Goal: Information Seeking & Learning: Learn about a topic

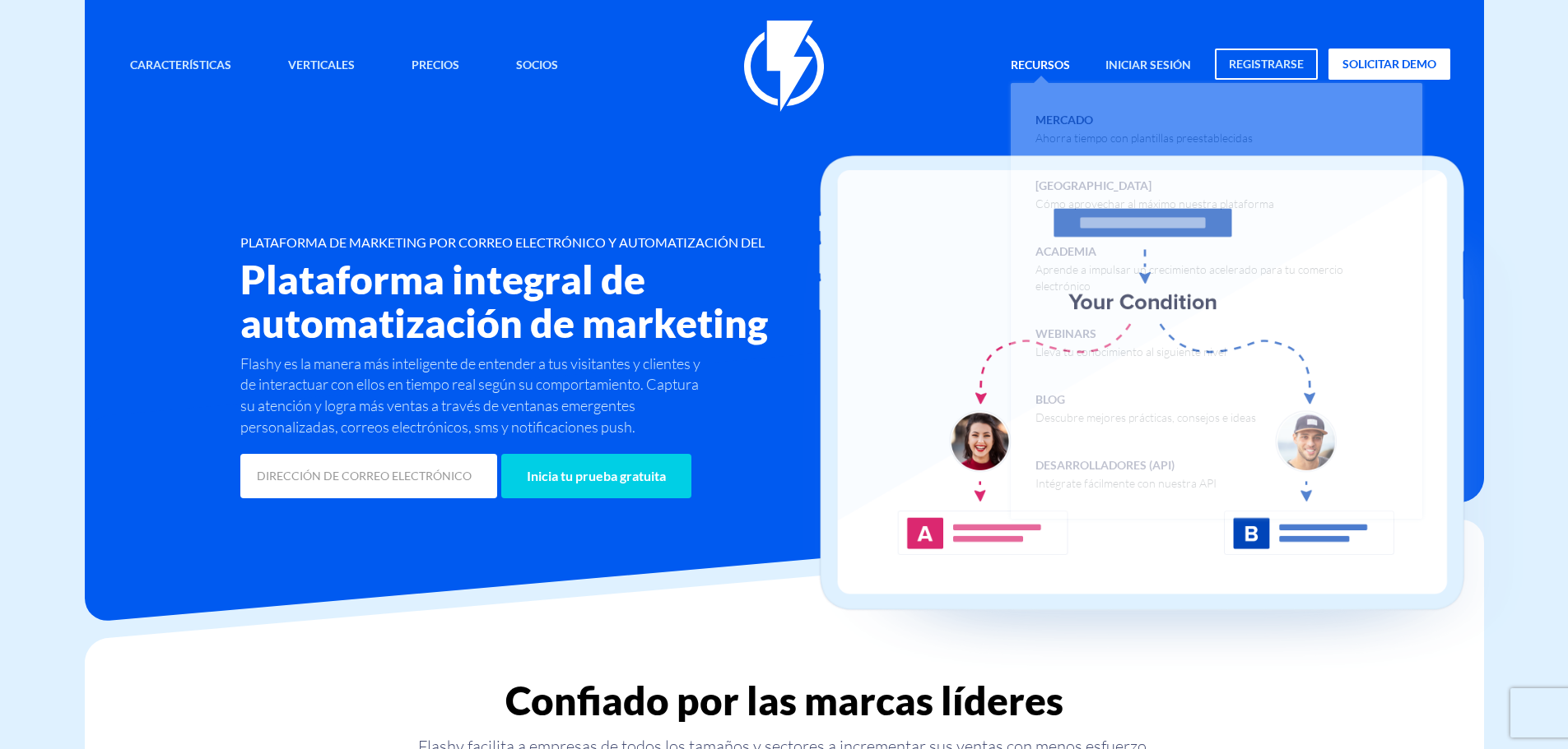
click at [1044, 68] on link "Recursos" at bounding box center [1040, 66] width 84 height 36
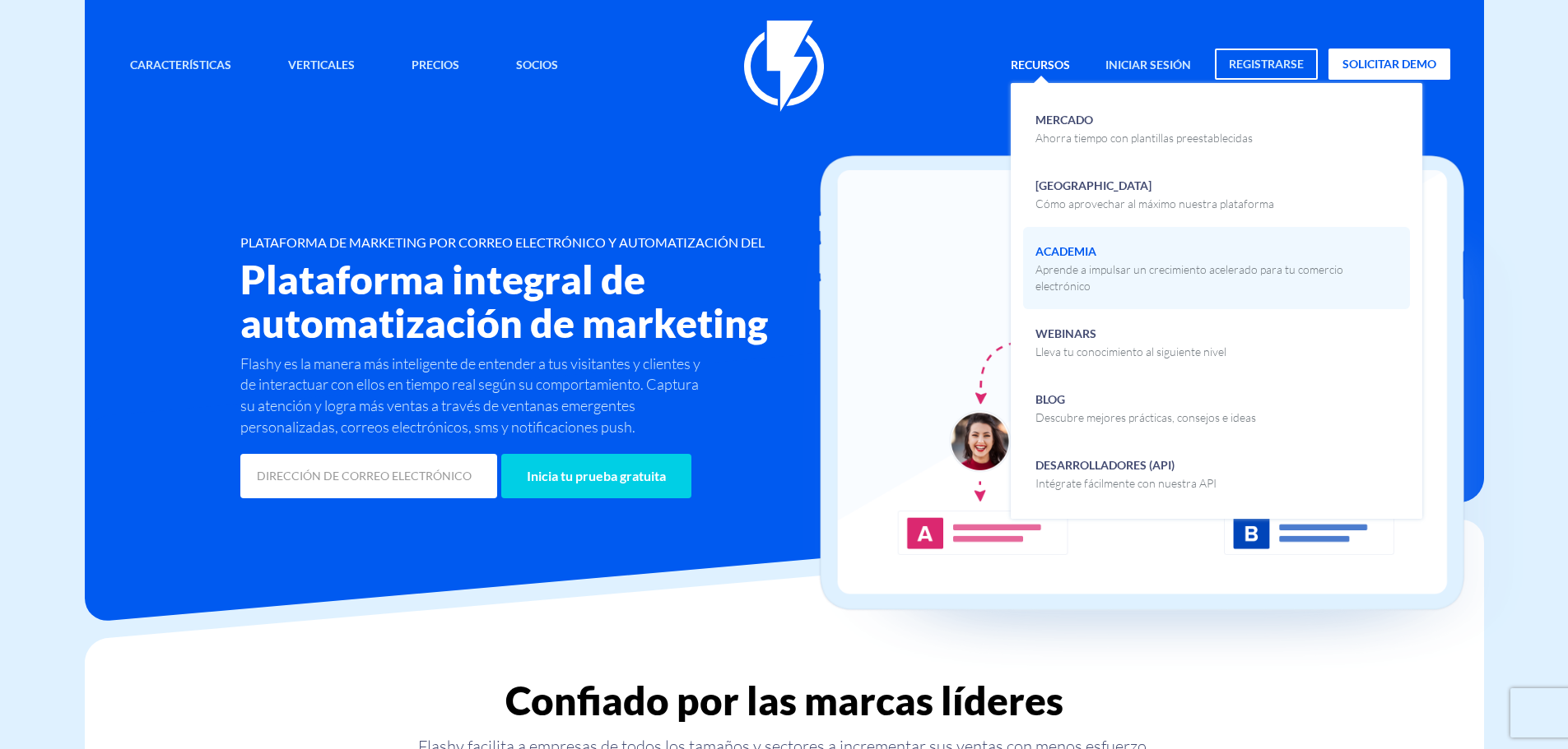
click at [1094, 243] on span "Academia Aprende a impulsar un crecimiento acelerado para tu comercio electróni…" at bounding box center [1216, 267] width 362 height 55
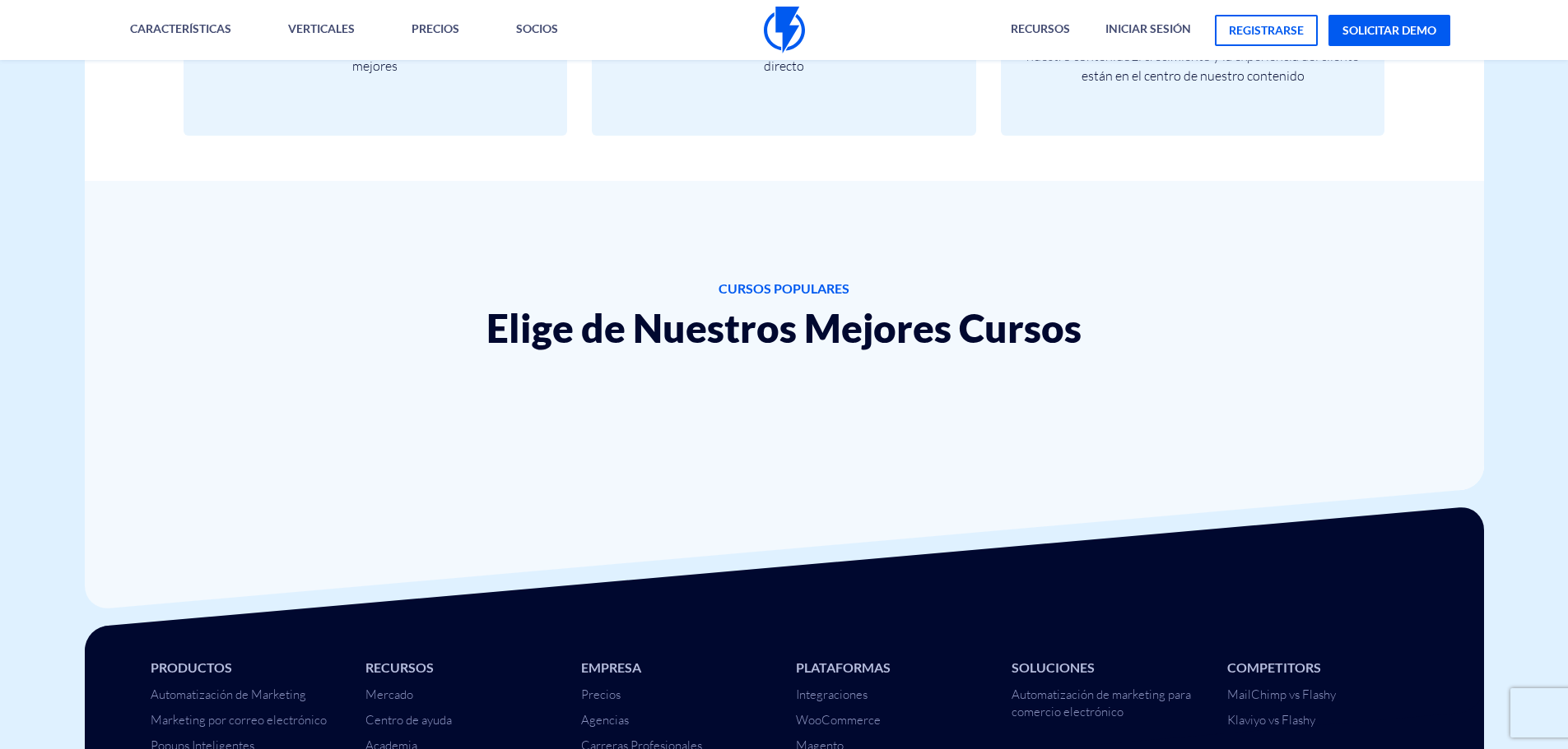
scroll to position [987, 0]
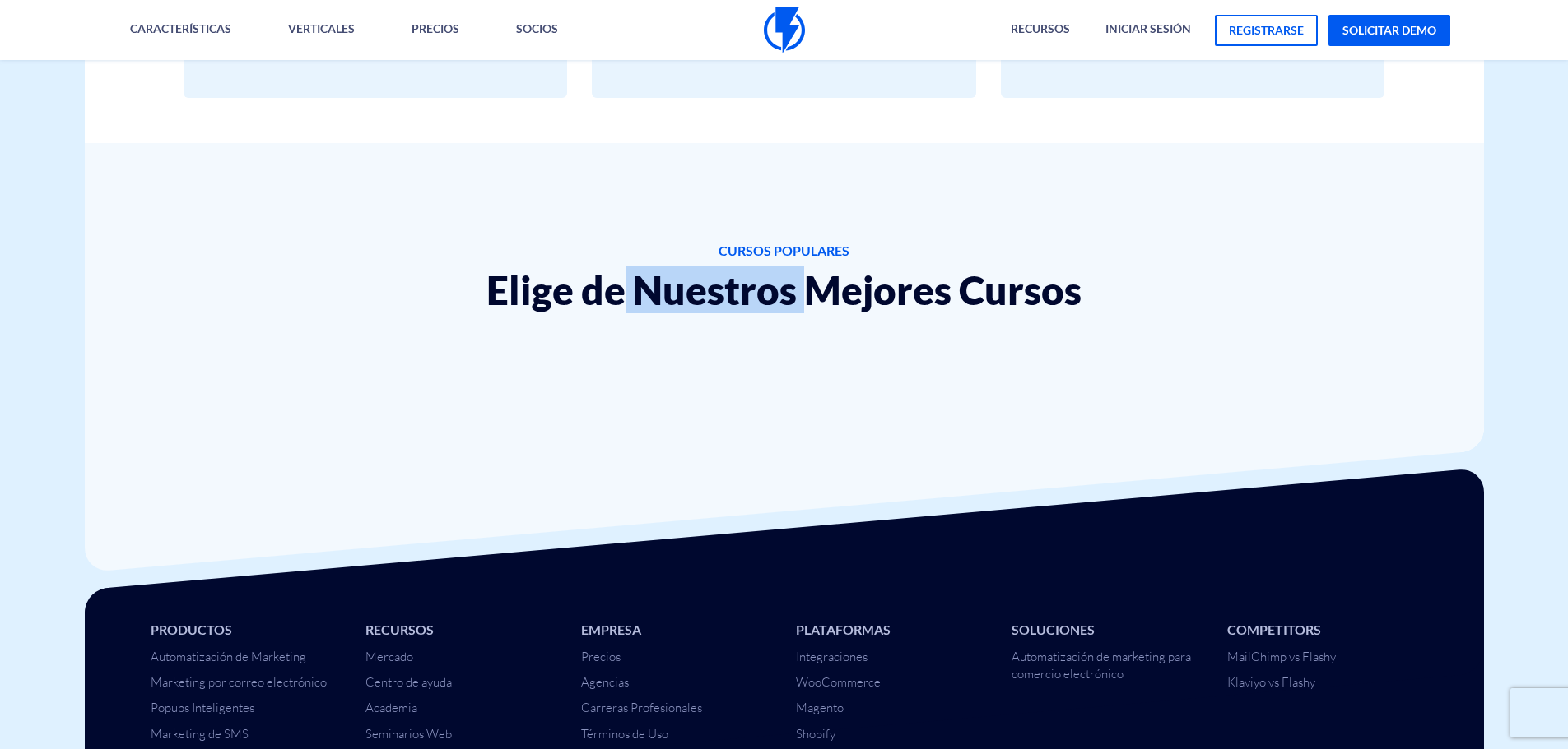
drag, startPoint x: 619, startPoint y: 290, endPoint x: 811, endPoint y: 304, distance: 192.5
click at [811, 304] on h2 "Elige de Nuestros Mejores Cursos" at bounding box center [784, 290] width 1202 height 42
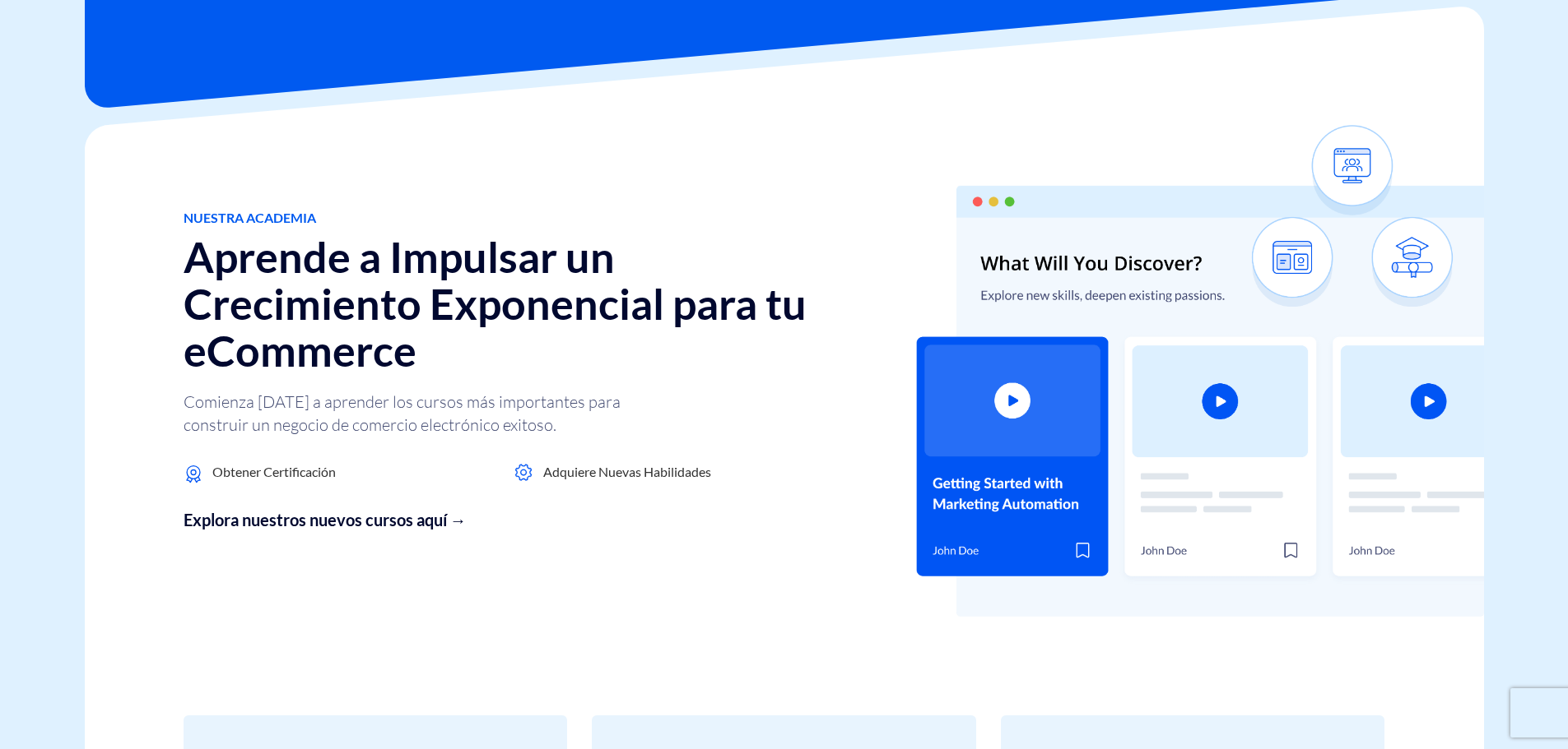
scroll to position [0, 0]
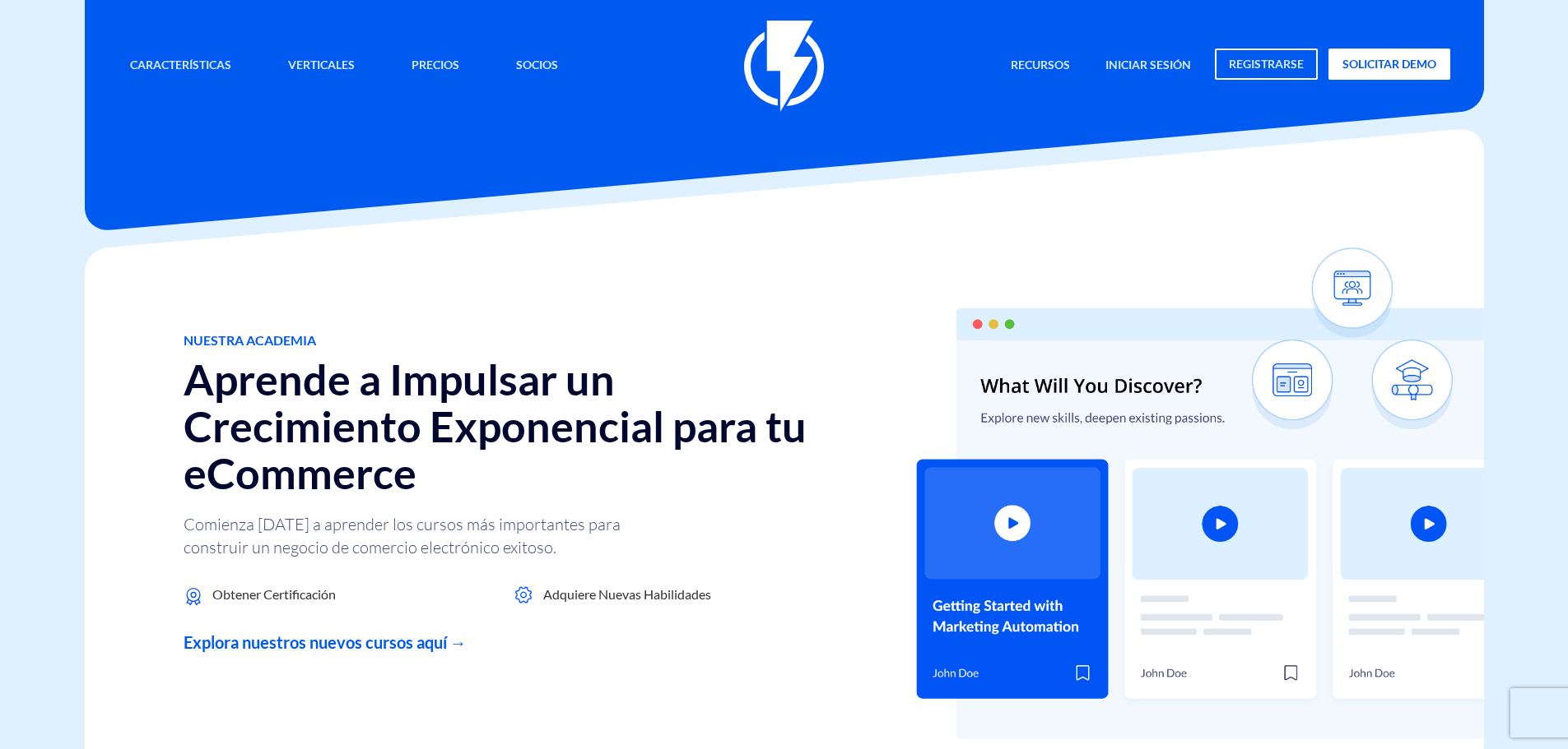
click at [373, 645] on link "Explora nuestros nuevos cursos aquí →" at bounding box center [502, 643] width 638 height 24
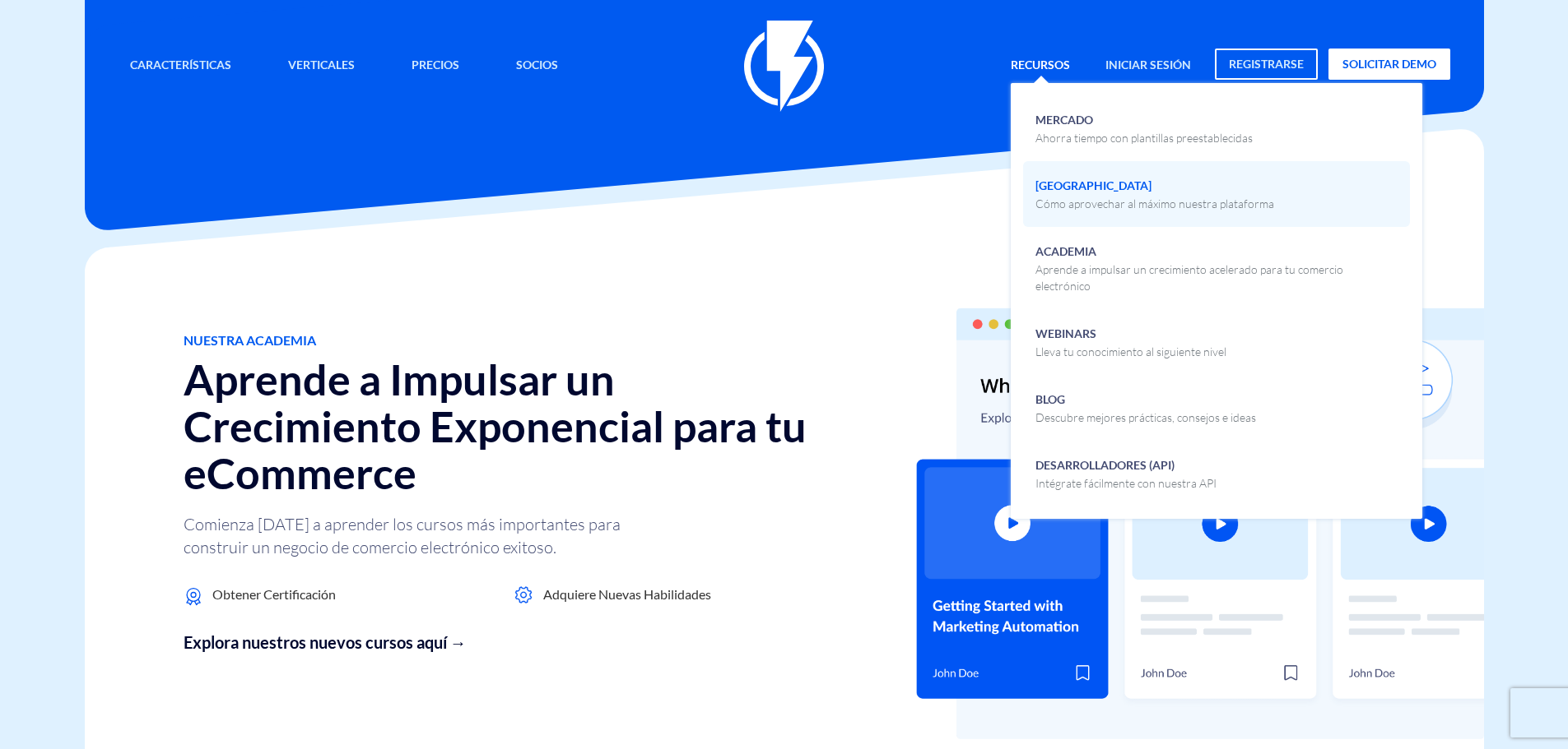
click at [1091, 188] on span "Centro de Ayuda Cómo aprovechar al máximo nuestra plataforma" at bounding box center [1154, 192] width 238 height 39
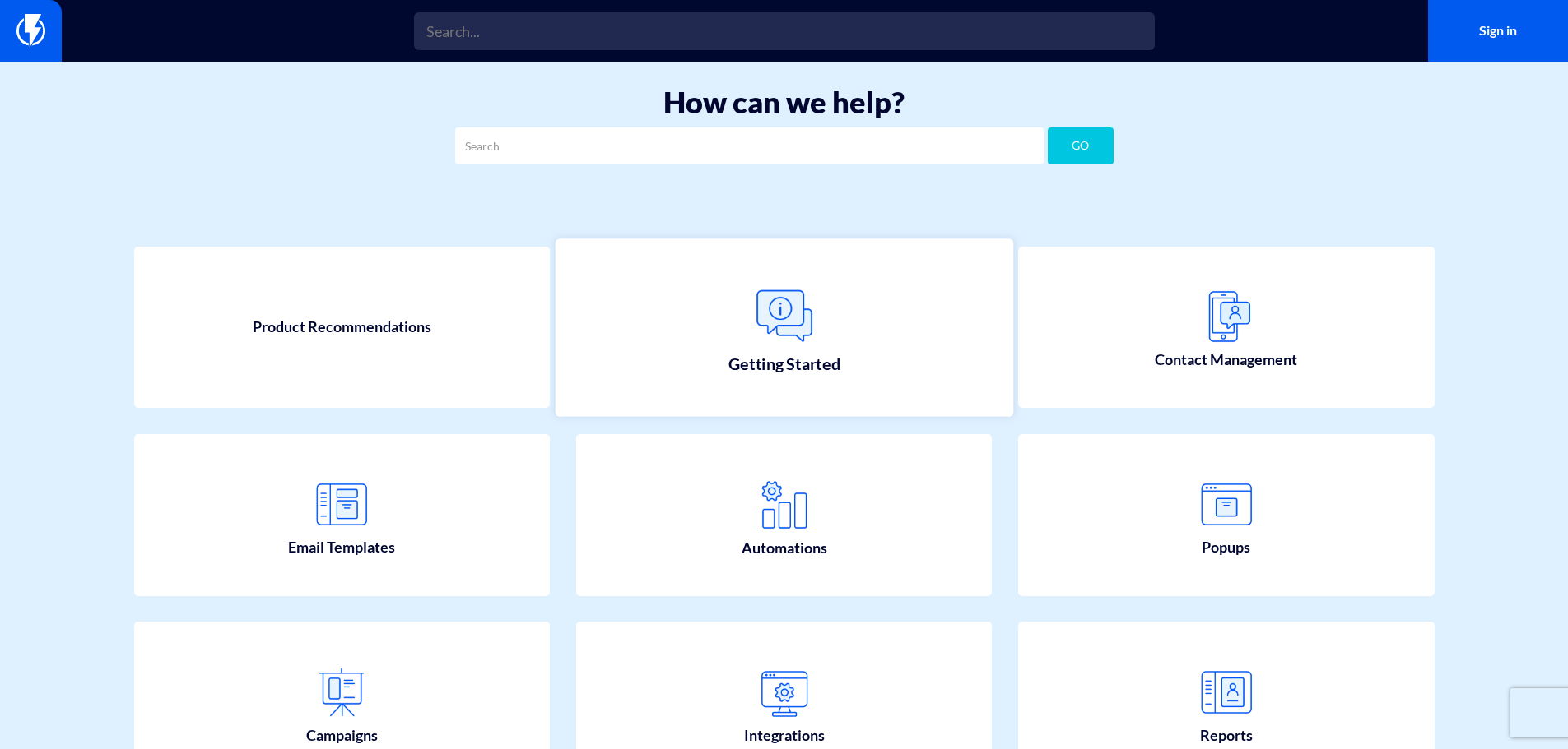
click at [725, 369] on link "Getting Started" at bounding box center [783, 326] width 457 height 178
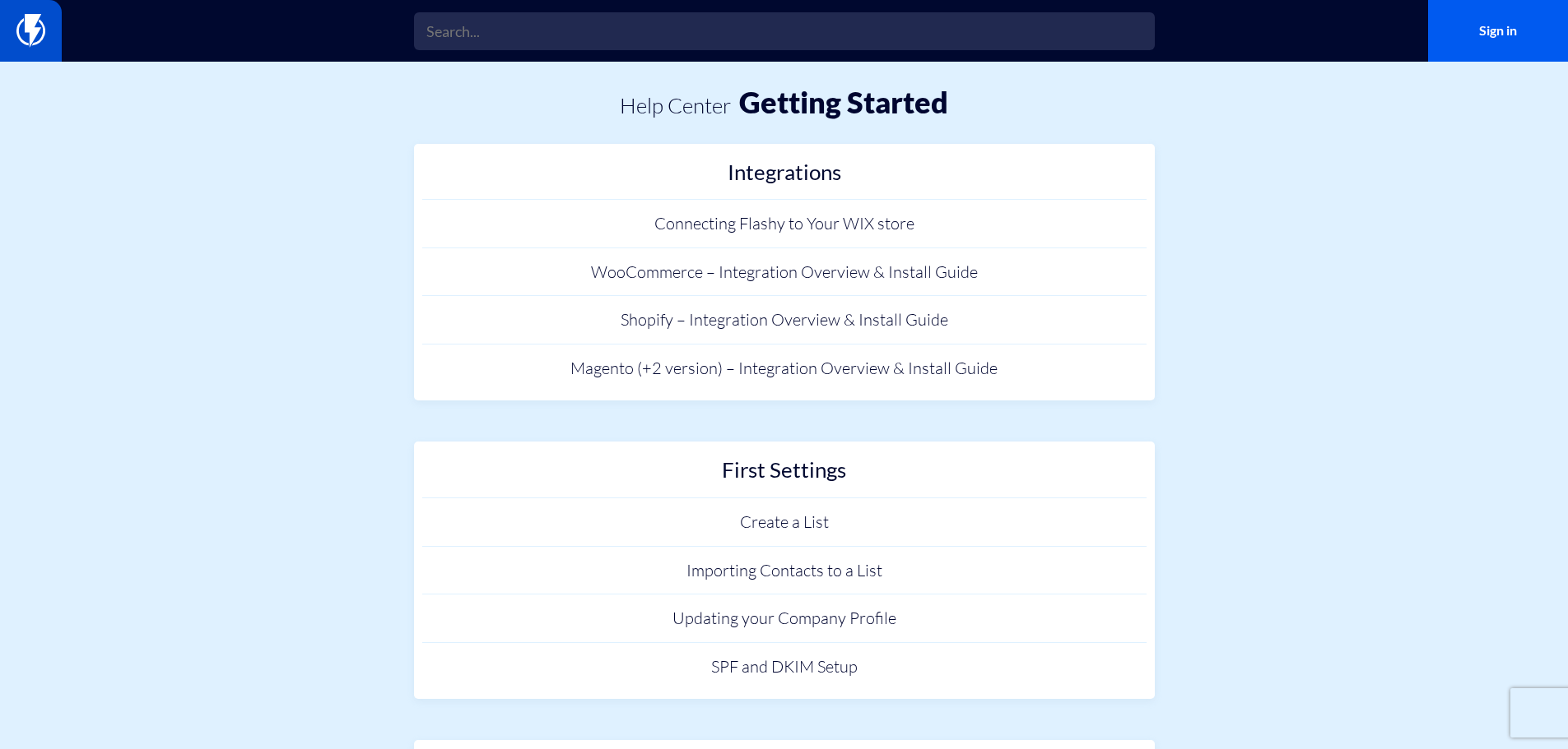
click at [47, 18] on link at bounding box center [30, 30] width 62 height 61
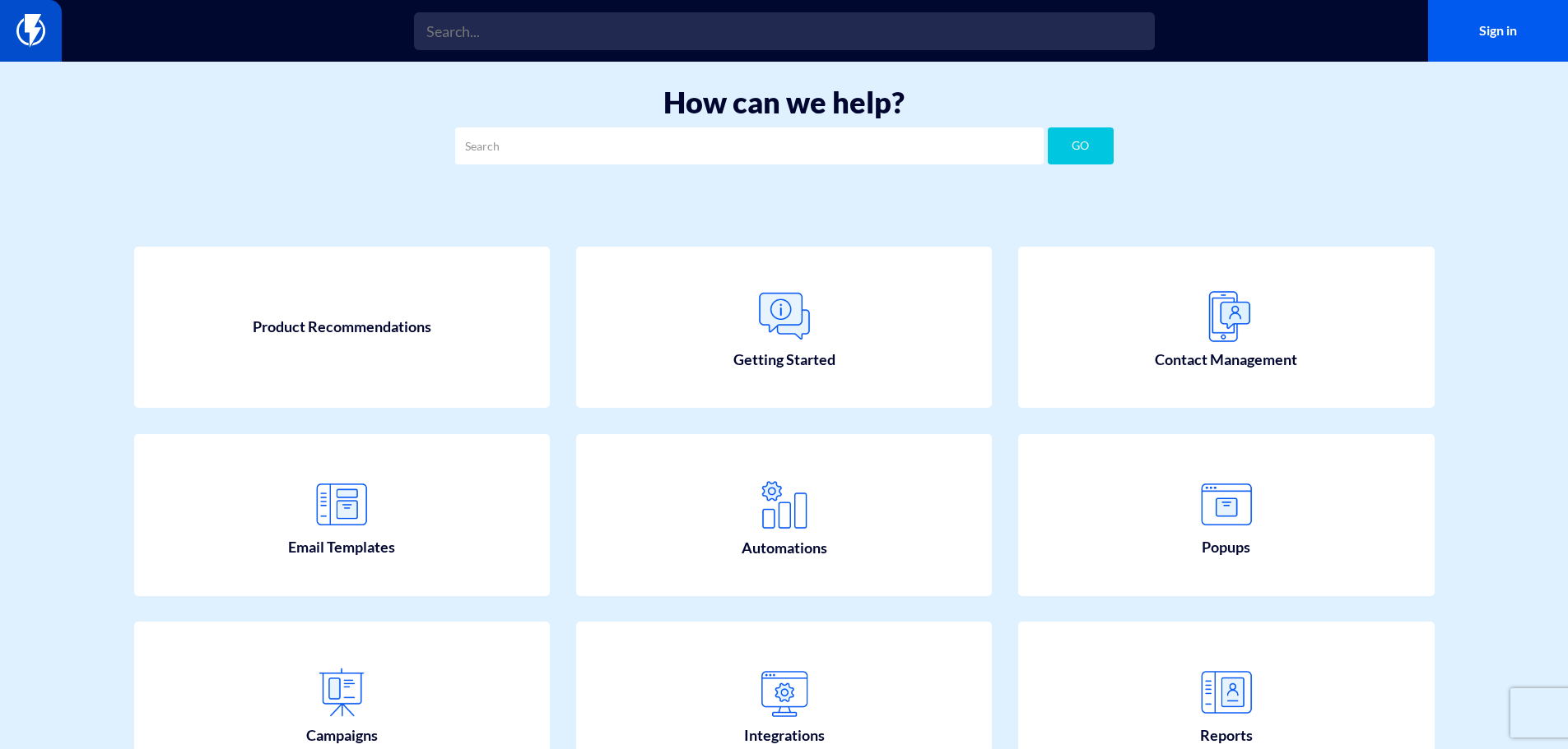
click at [40, 28] on img at bounding box center [30, 30] width 29 height 33
